Goal: Information Seeking & Learning: Learn about a topic

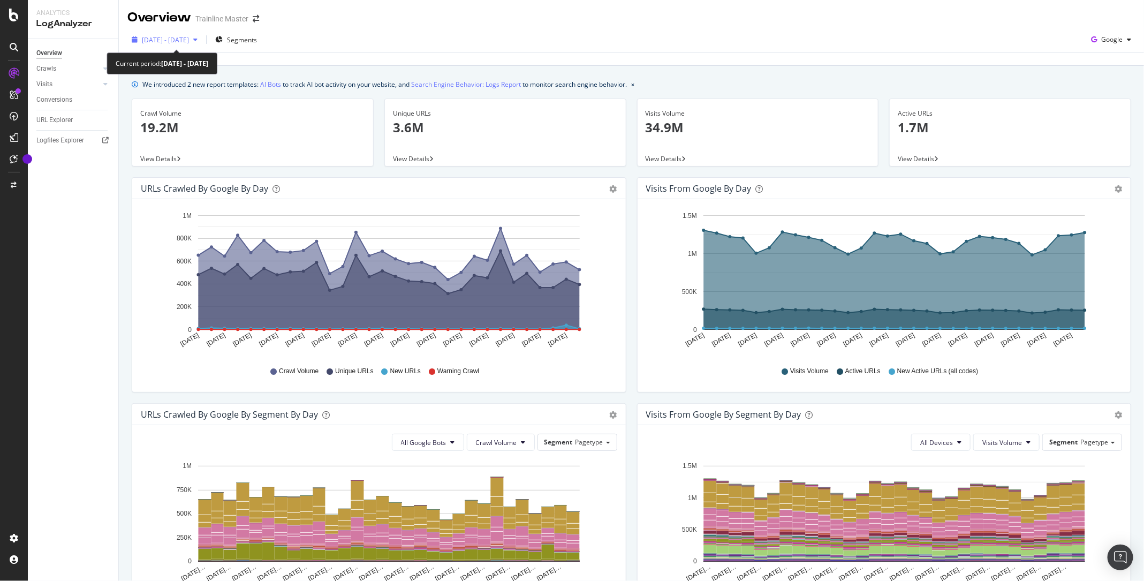
click at [189, 40] on span "2025 Aug. 5th - Sep. 3rd" at bounding box center [165, 39] width 47 height 9
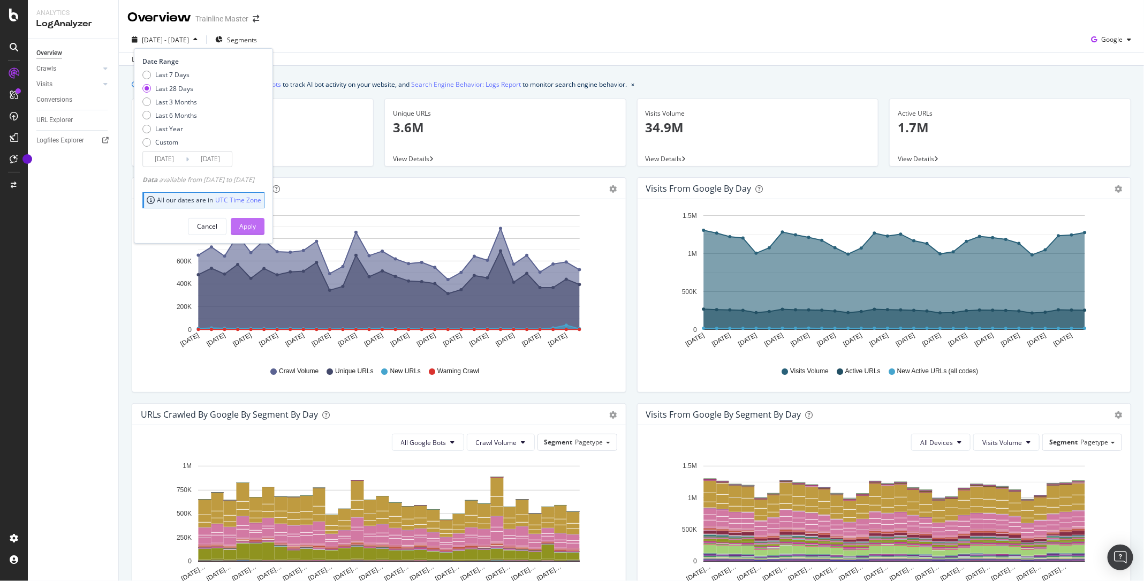
click at [256, 226] on div "Apply" at bounding box center [247, 226] width 17 height 9
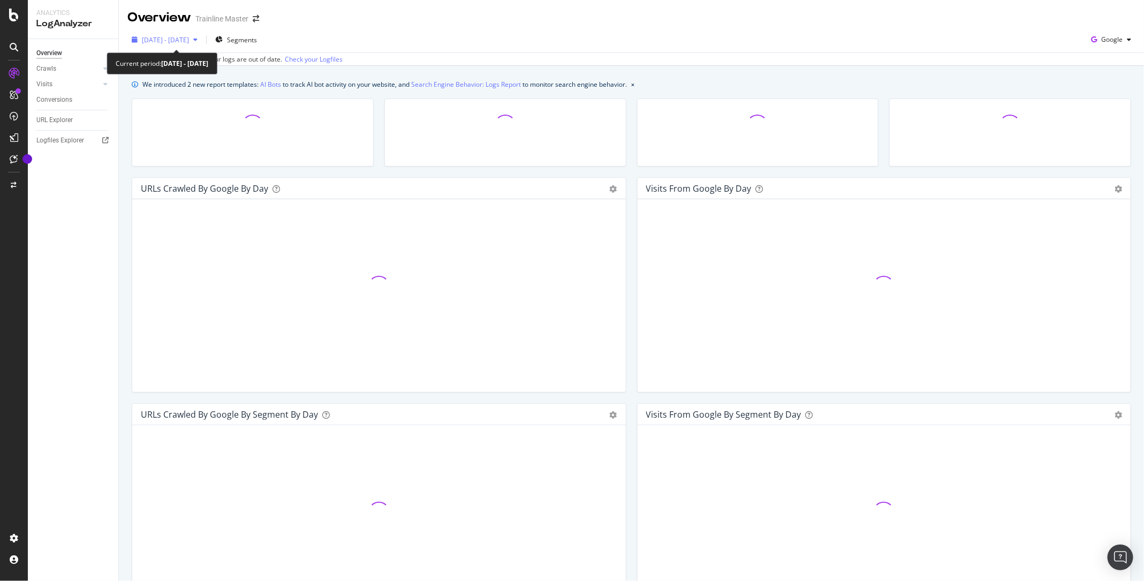
click at [187, 37] on span "[DATE] - [DATE]" at bounding box center [165, 39] width 47 height 9
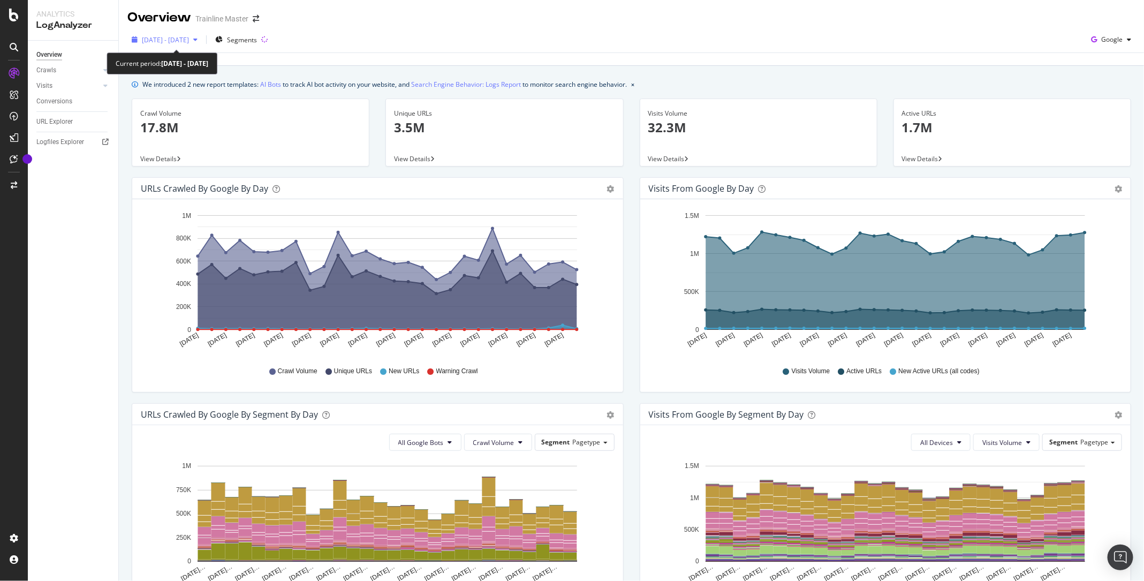
click at [189, 39] on span "[DATE] - [DATE]" at bounding box center [165, 39] width 47 height 9
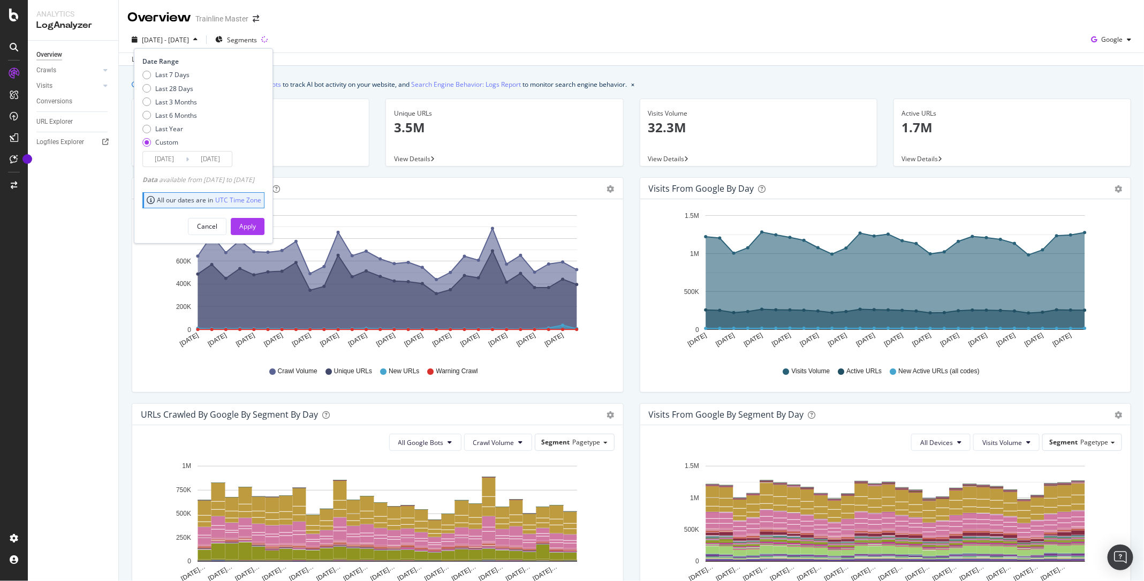
click at [218, 162] on input "[DATE]" at bounding box center [210, 158] width 43 height 15
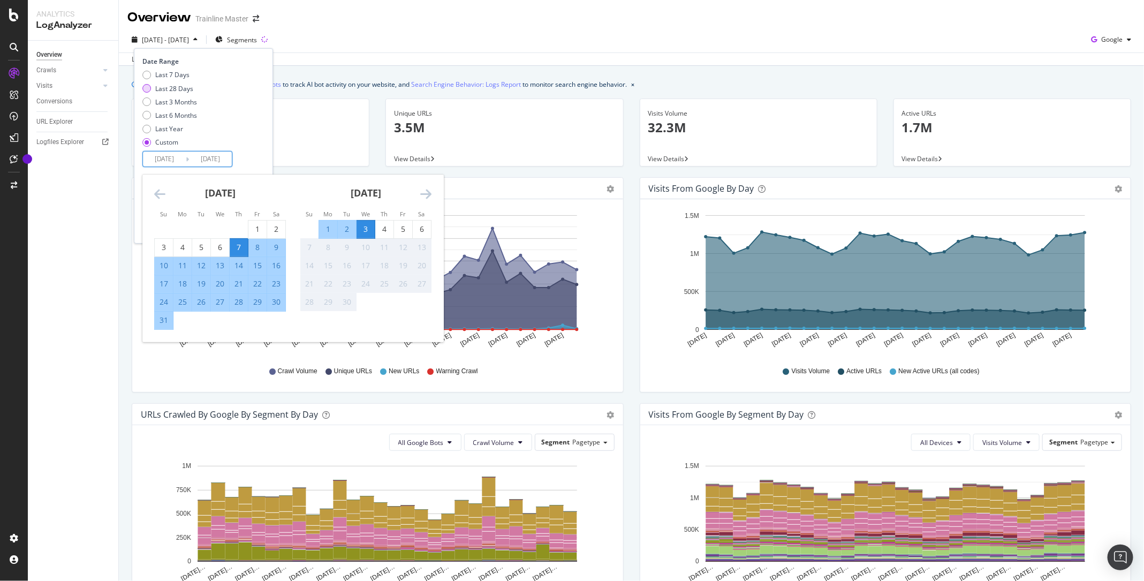
click at [159, 88] on div "Last 28 Days" at bounding box center [174, 88] width 38 height 9
type input "[DATE]"
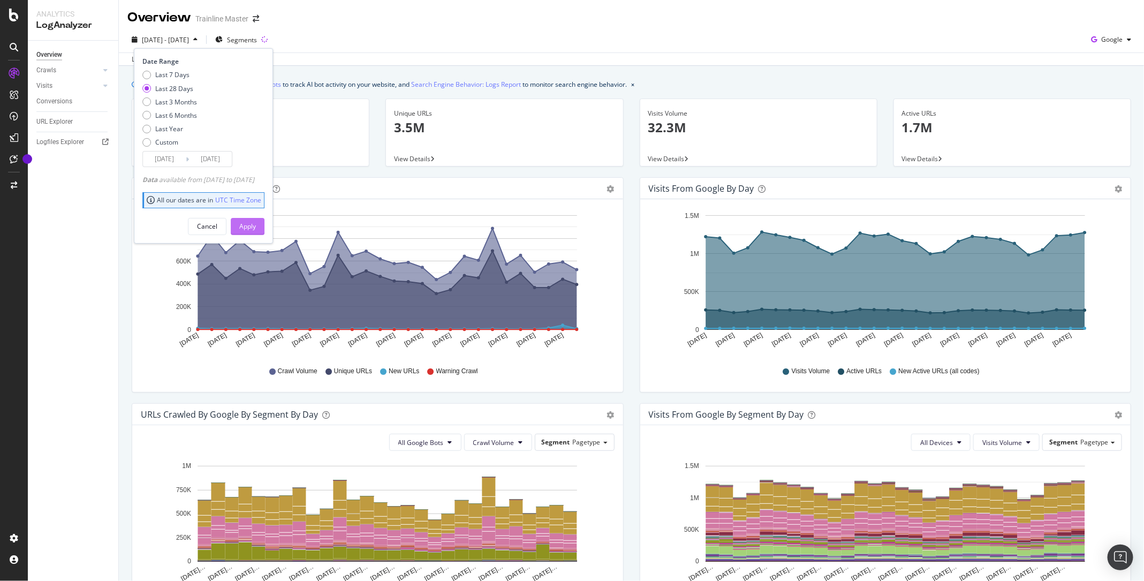
click at [261, 233] on button "Apply" at bounding box center [248, 226] width 34 height 17
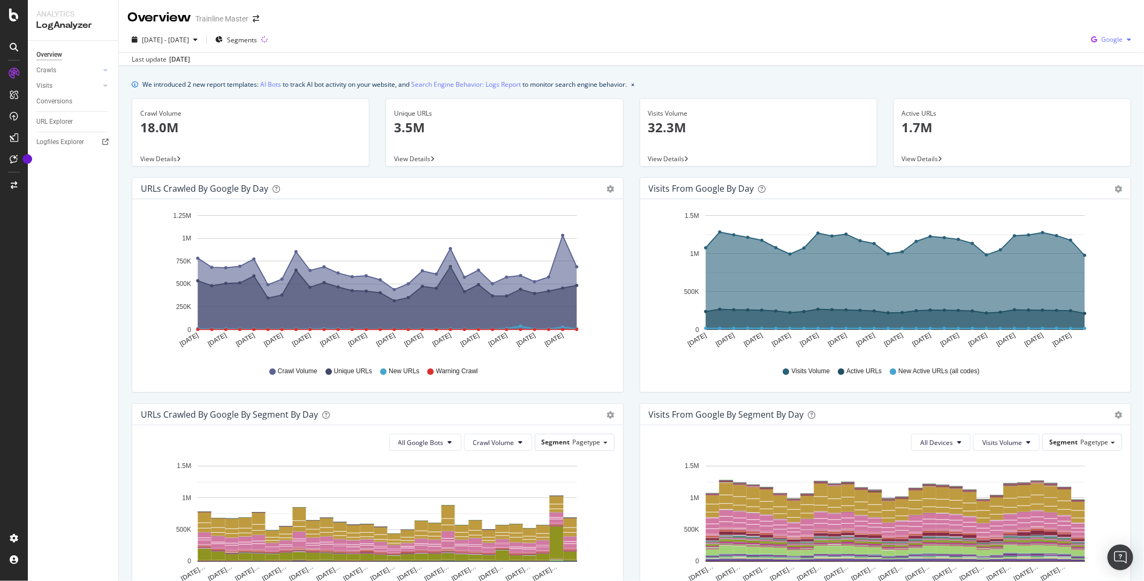
click at [1113, 43] on span "Google" at bounding box center [1111, 39] width 21 height 9
click at [1108, 71] on div "Bing" at bounding box center [1104, 79] width 74 height 20
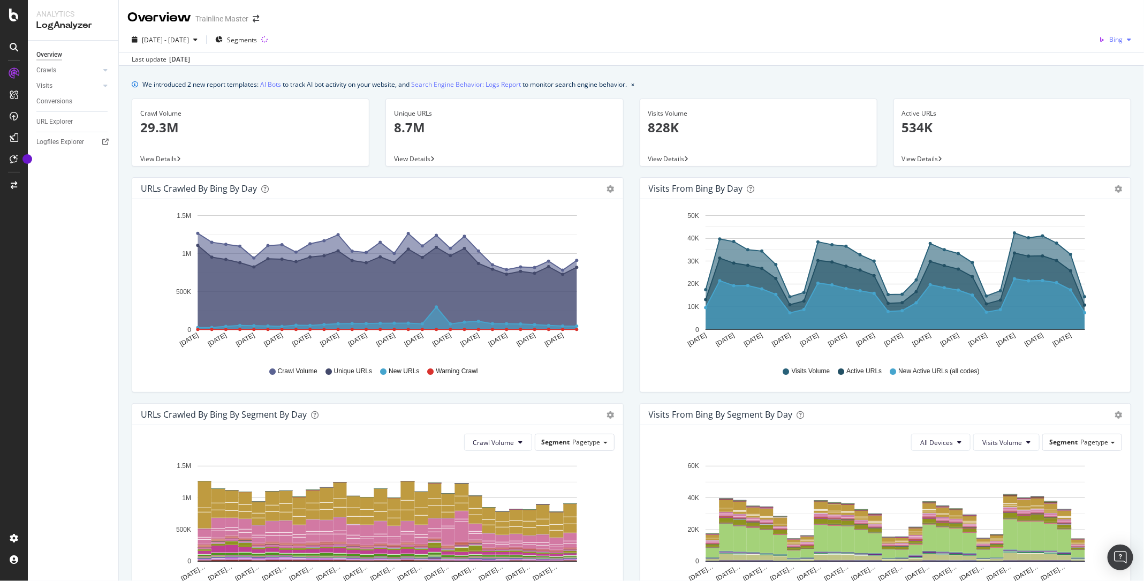
click at [1097, 32] on icon "button" at bounding box center [1101, 39] width 15 height 15
click at [1097, 96] on span "OpenAI" at bounding box center [1113, 101] width 40 height 10
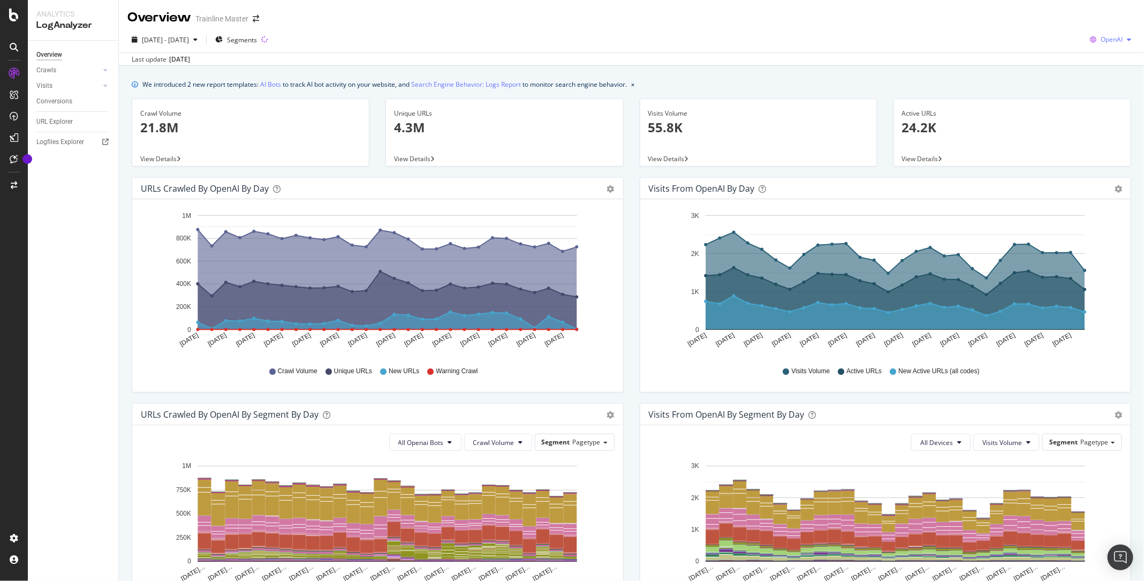
click at [1114, 40] on span "OpenAI" at bounding box center [1112, 39] width 22 height 9
click at [1103, 124] on span "Other AI Bots" at bounding box center [1113, 121] width 40 height 10
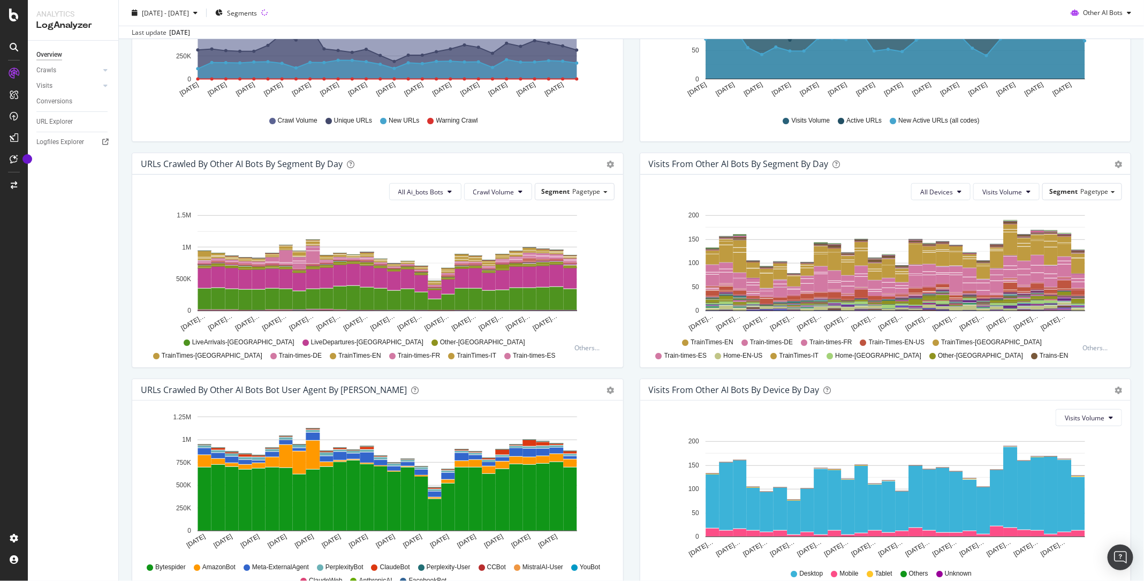
scroll to position [310, 0]
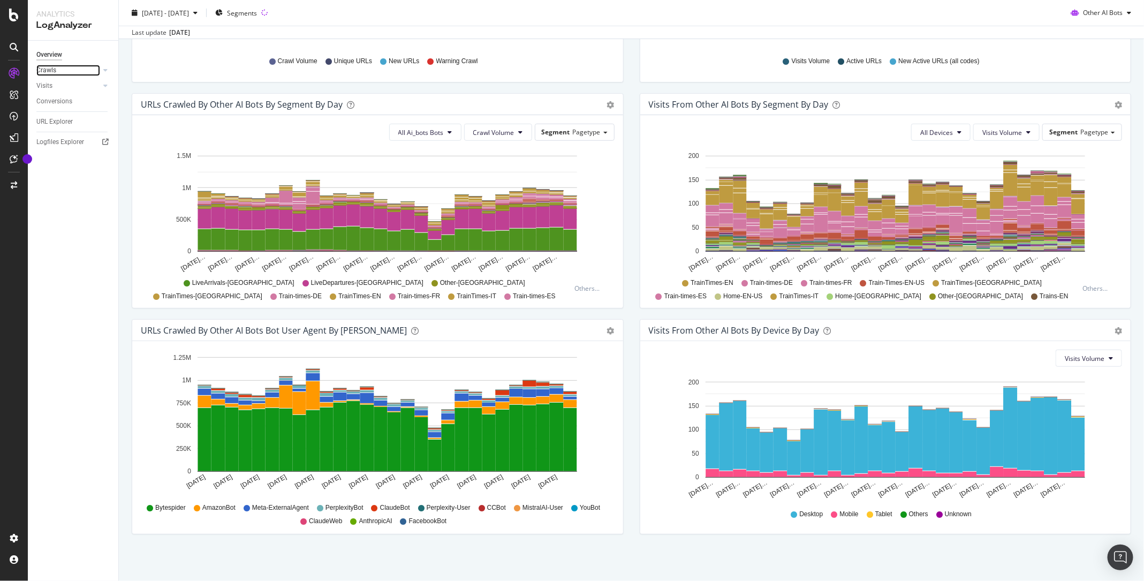
click at [64, 72] on link "Crawls" at bounding box center [68, 70] width 64 height 11
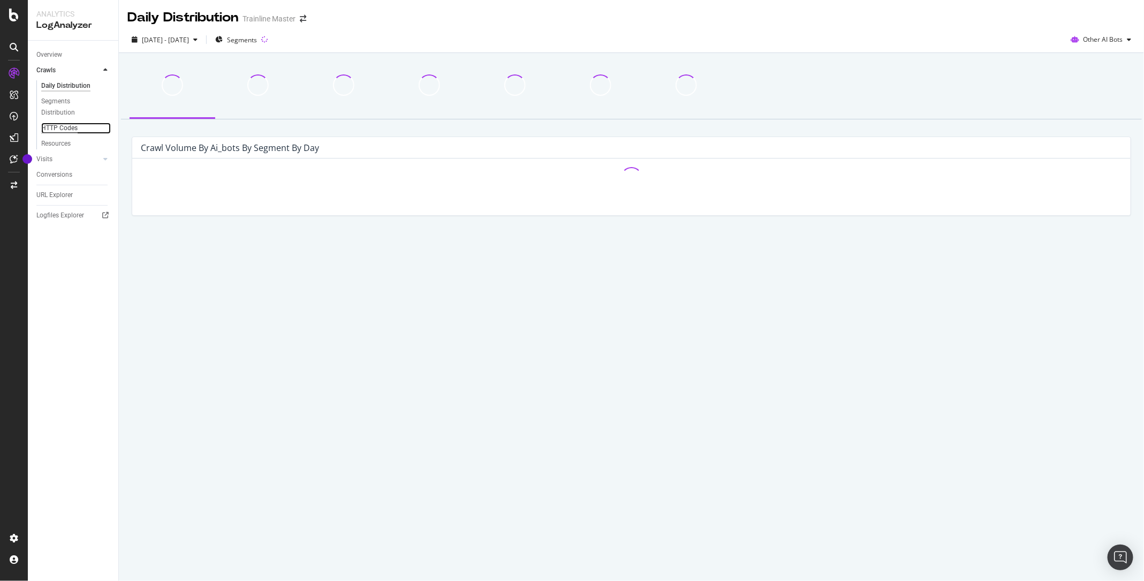
click at [64, 124] on div "HTTP Codes" at bounding box center [59, 128] width 36 height 11
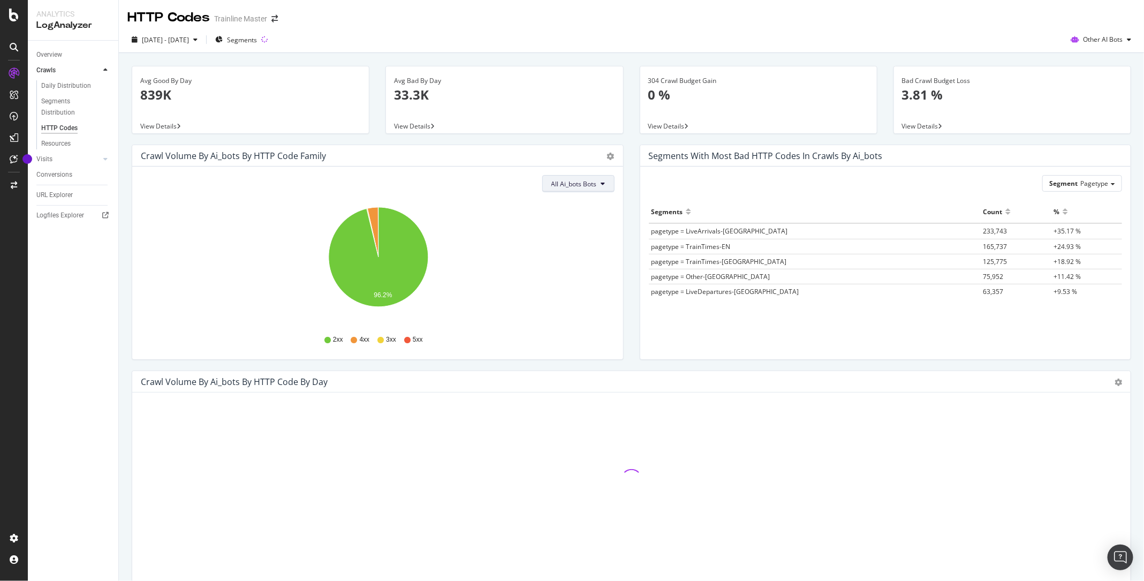
click at [594, 184] on span "All Ai_bots Bots" at bounding box center [574, 183] width 46 height 9
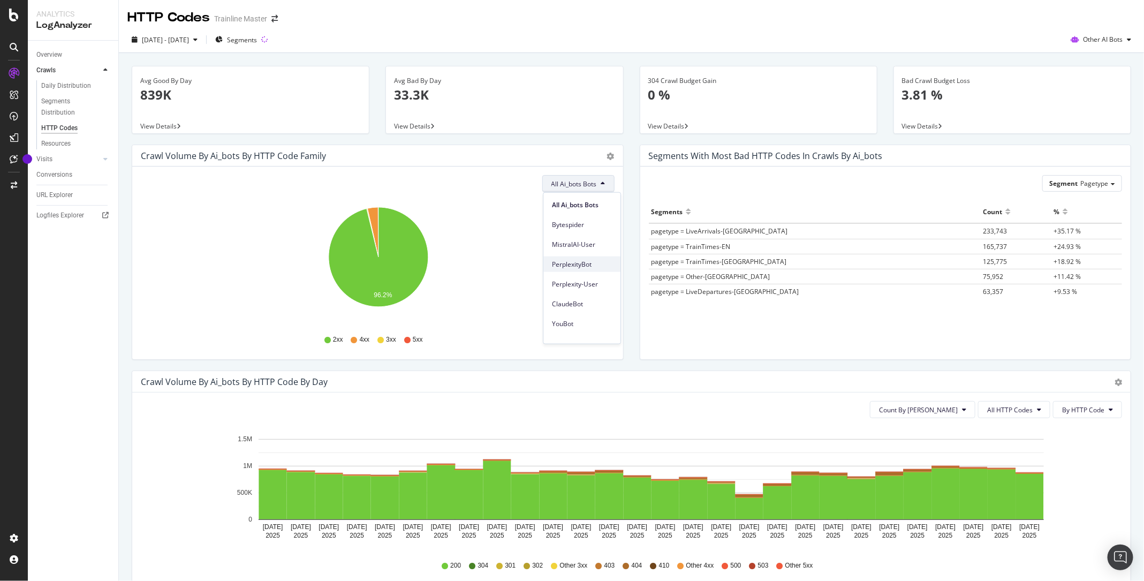
click at [579, 262] on span "PerplexityBot" at bounding box center [582, 264] width 60 height 10
click at [596, 180] on span "PerplexityBot" at bounding box center [577, 183] width 40 height 9
click at [587, 285] on span "Perplexity-User" at bounding box center [587, 284] width 60 height 10
click at [595, 181] on span "Perplexity-User" at bounding box center [574, 183] width 46 height 9
click at [572, 269] on div "PerplexityBot" at bounding box center [581, 264] width 77 height 16
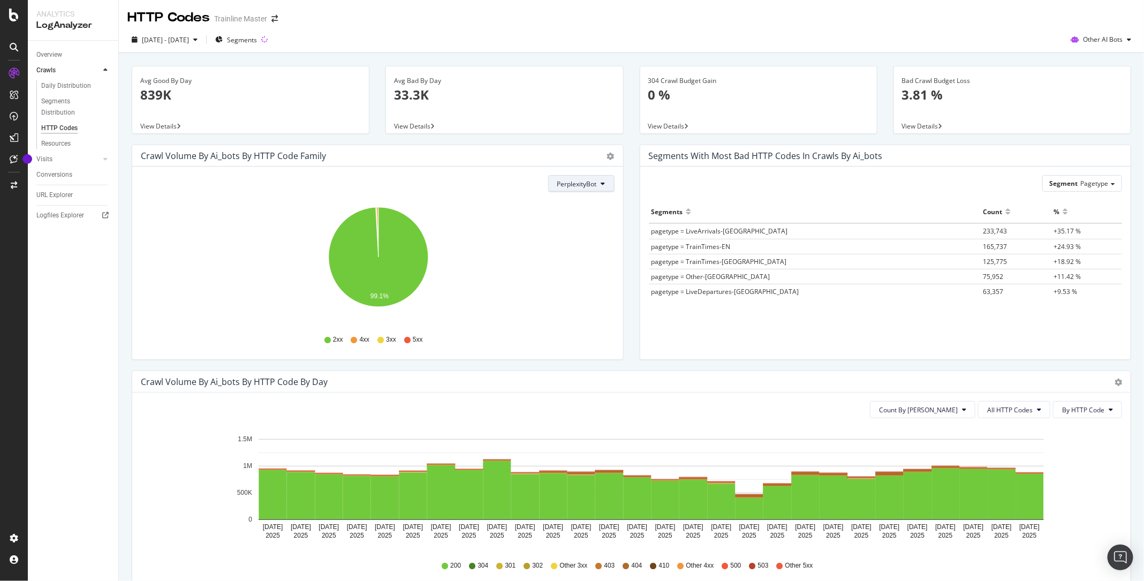
click at [604, 182] on icon at bounding box center [603, 183] width 4 height 6
click at [1104, 29] on div "[DATE] - [DATE] Segments Other AI Bots" at bounding box center [631, 40] width 1025 height 26
click at [1104, 40] on span "Other AI Bots" at bounding box center [1103, 39] width 40 height 9
click at [1097, 99] on span "OpenAI" at bounding box center [1110, 101] width 42 height 10
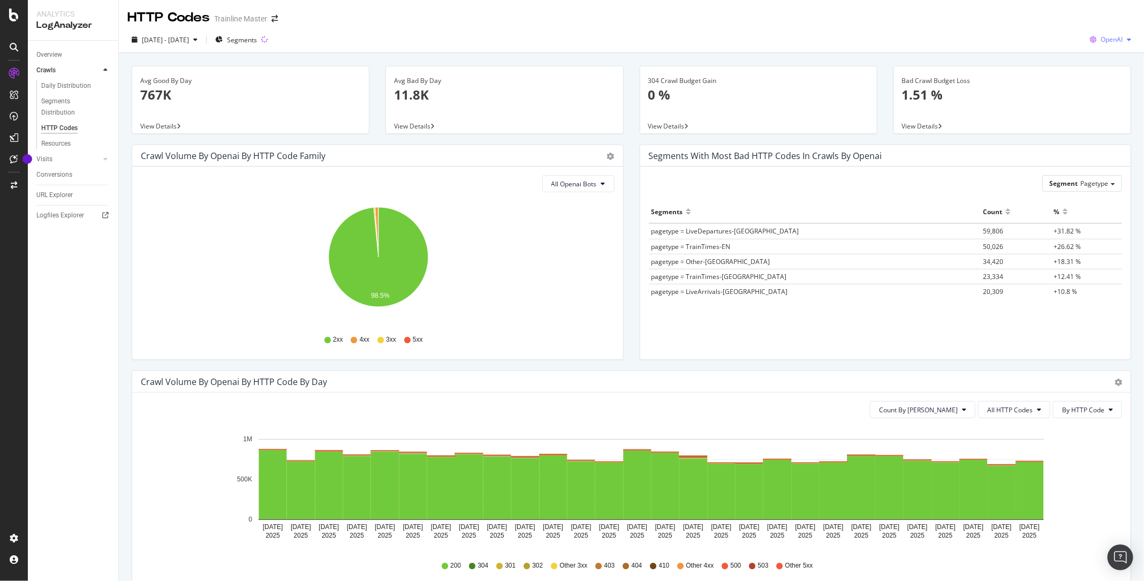
click at [1121, 39] on span "OpenAI" at bounding box center [1112, 39] width 22 height 9
click at [1103, 76] on span "Bing" at bounding box center [1113, 81] width 40 height 10
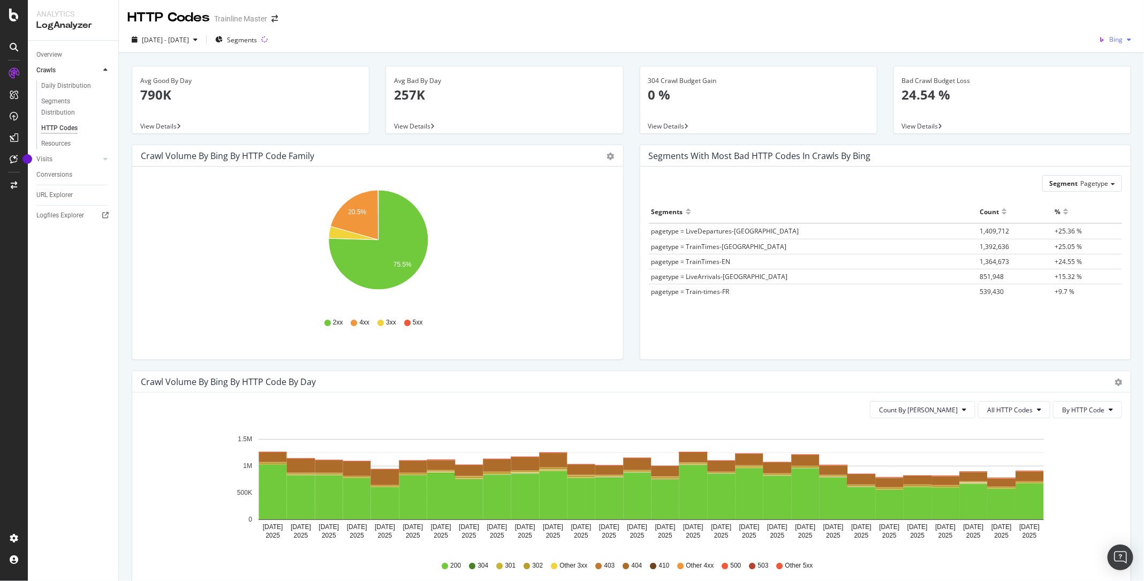
click at [1112, 34] on div "Bing" at bounding box center [1114, 40] width 41 height 16
click at [1101, 93] on div "OpenAI" at bounding box center [1104, 101] width 74 height 16
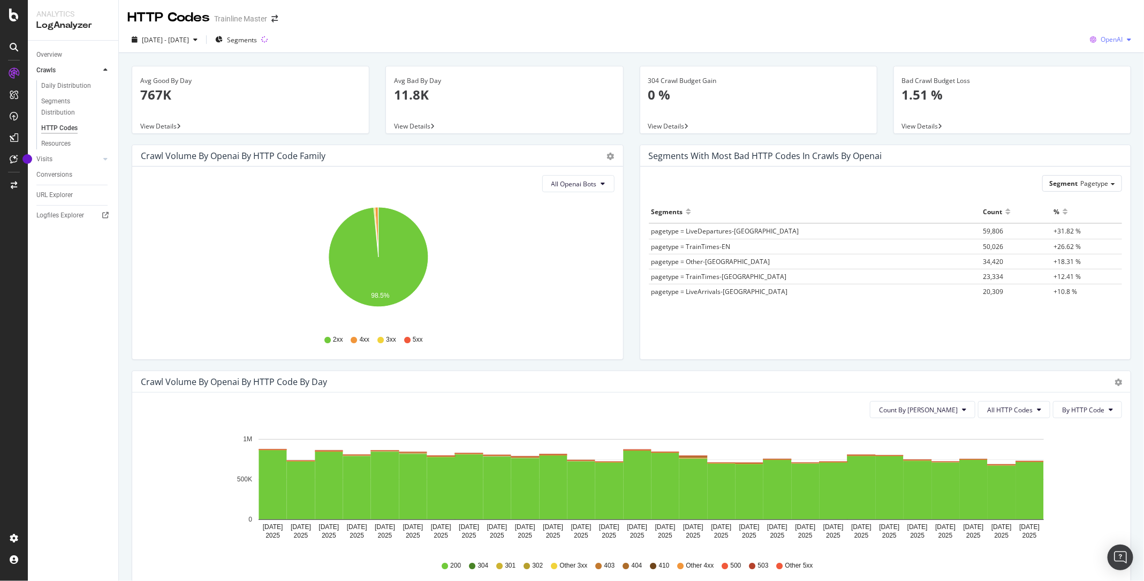
click at [1114, 43] on span "OpenAI" at bounding box center [1112, 39] width 22 height 9
click at [1100, 66] on div "Google" at bounding box center [1104, 61] width 74 height 16
